Goal: Task Accomplishment & Management: Use online tool/utility

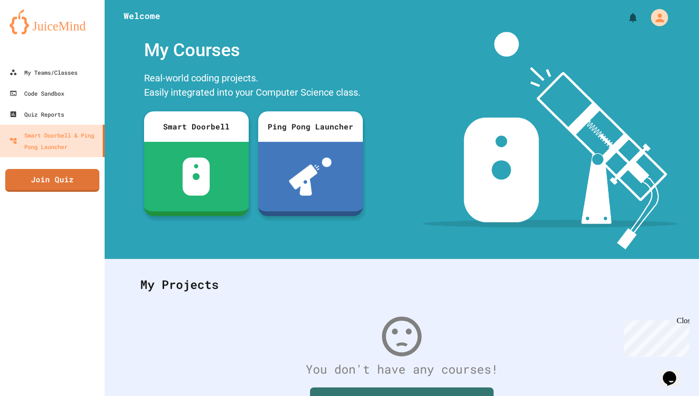
click at [57, 61] on div at bounding box center [52, 52] width 105 height 19
click at [57, 67] on div "My Teams/Classes" at bounding box center [43, 73] width 70 height 12
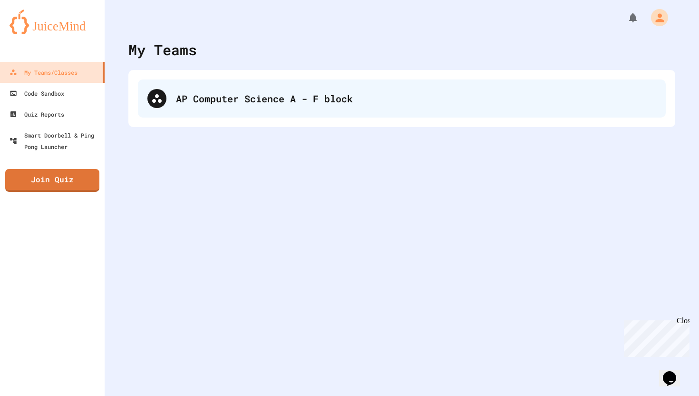
click at [212, 116] on div "AP Computer Science A - F block" at bounding box center [402, 98] width 528 height 38
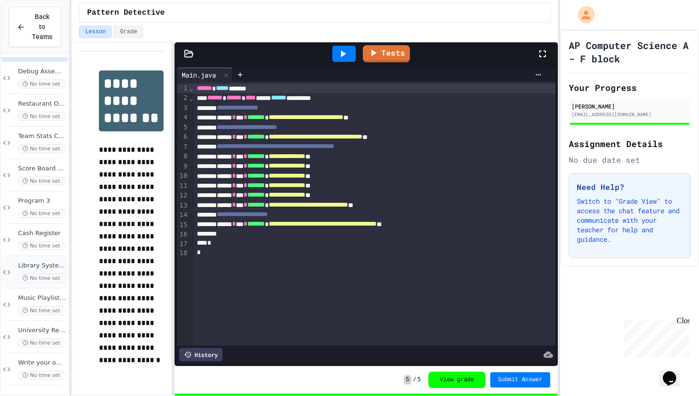
click at [30, 265] on span "Library System Debugger" at bounding box center [42, 266] width 48 height 8
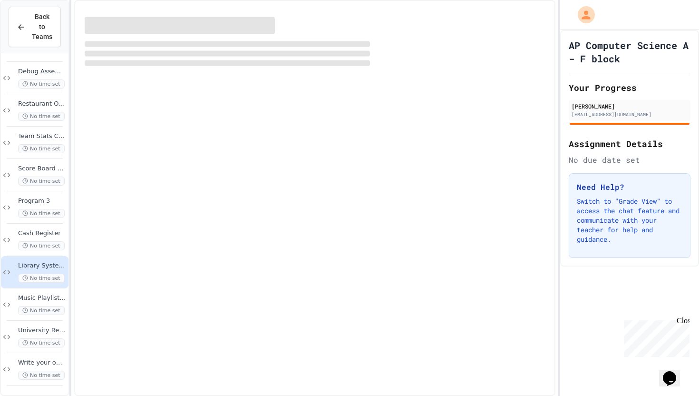
scroll to position [22, 0]
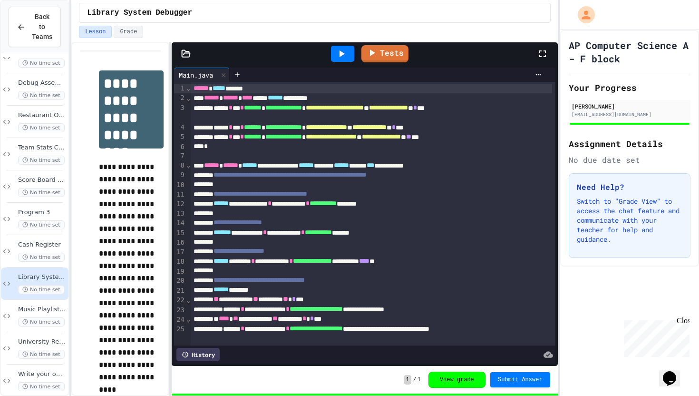
click at [63, 224] on div "**********" at bounding box center [349, 198] width 699 height 396
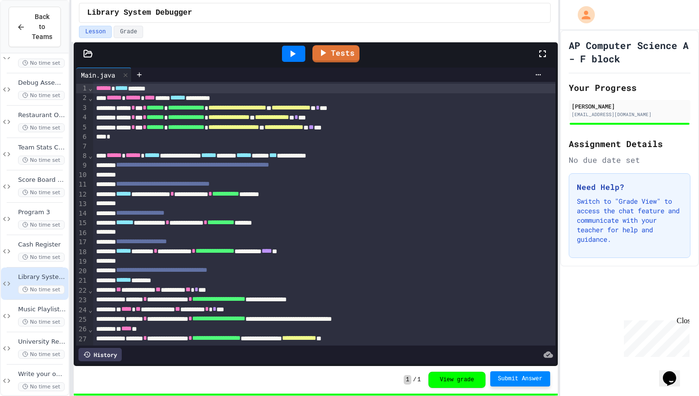
click at [523, 381] on span "Submit Answer" at bounding box center [520, 379] width 45 height 8
click at [289, 56] on icon at bounding box center [292, 53] width 11 height 11
